Goal: Check status

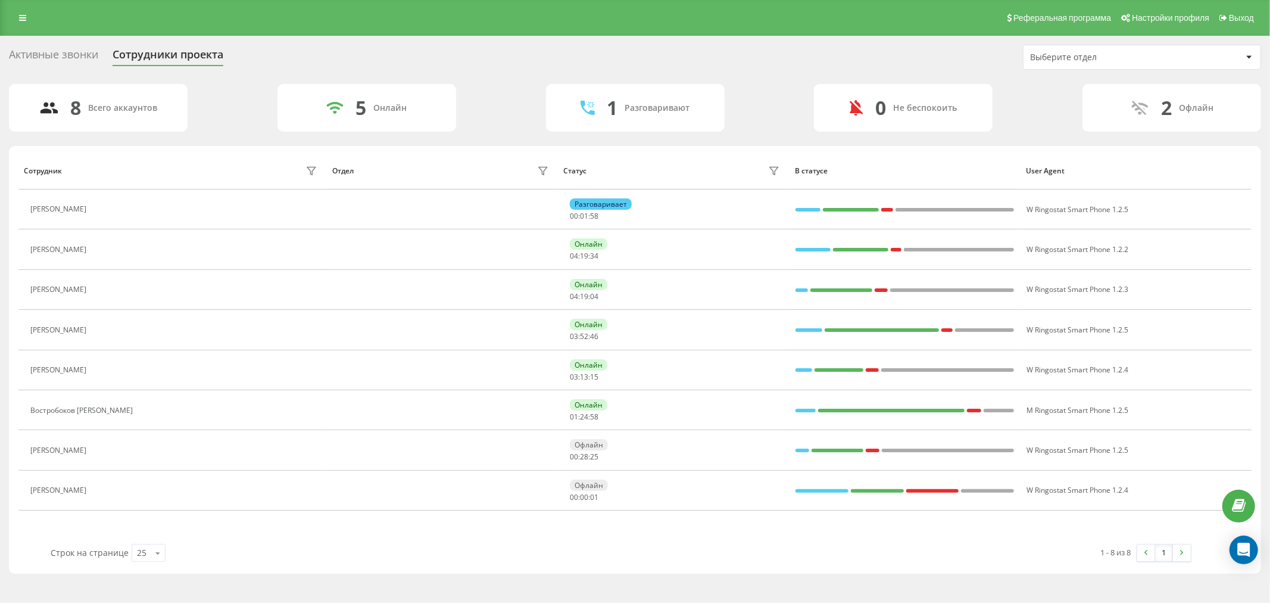
click at [102, 329] on icon at bounding box center [100, 330] width 3 height 6
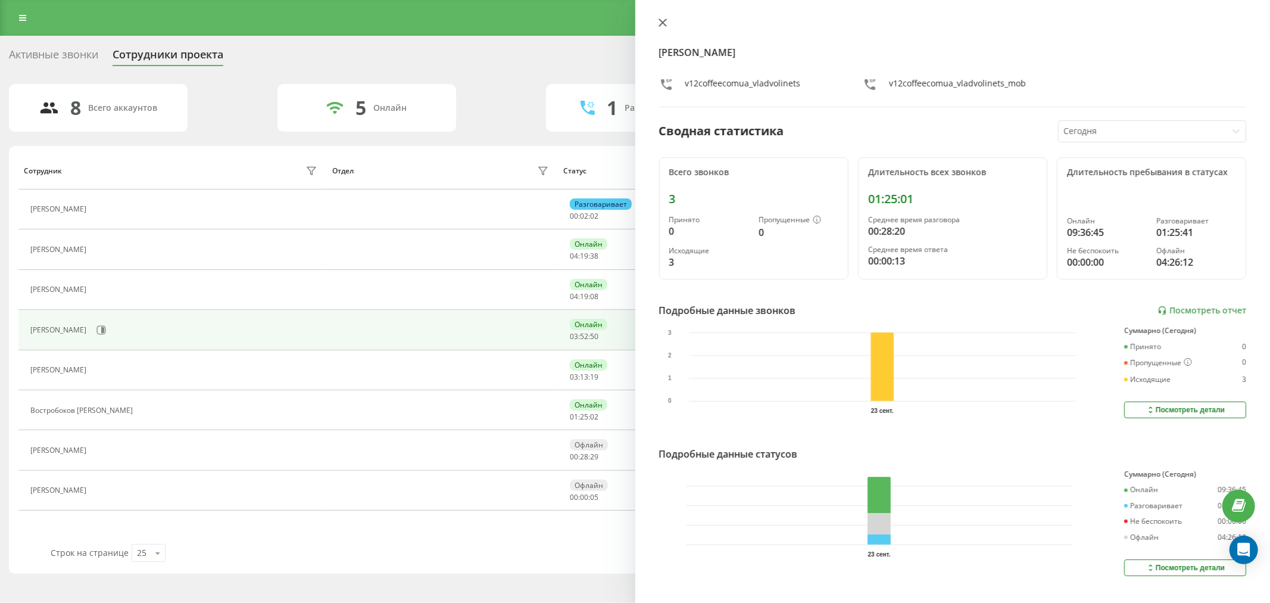
click at [660, 23] on icon at bounding box center [663, 22] width 8 height 8
